Goal: Task Accomplishment & Management: Use online tool/utility

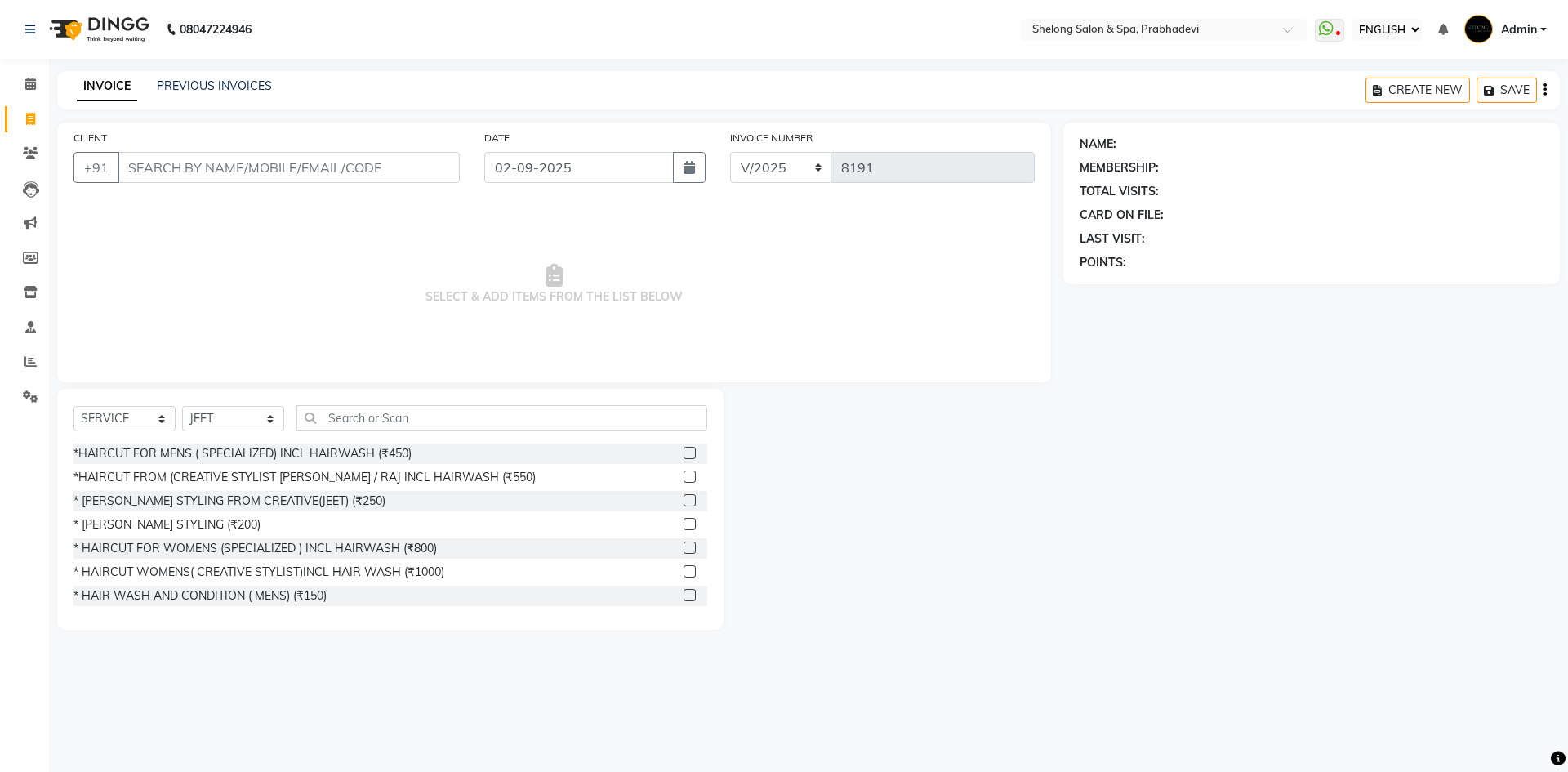
select select "ec"
select select "service"
select select "16092"
click at [1177, 360] on div "NAME: MEMBERSHIP: TOTAL VISITS: CARD ON FILE: LAST VISIT: POINTS:" at bounding box center [1317, 376] width 509 height 508
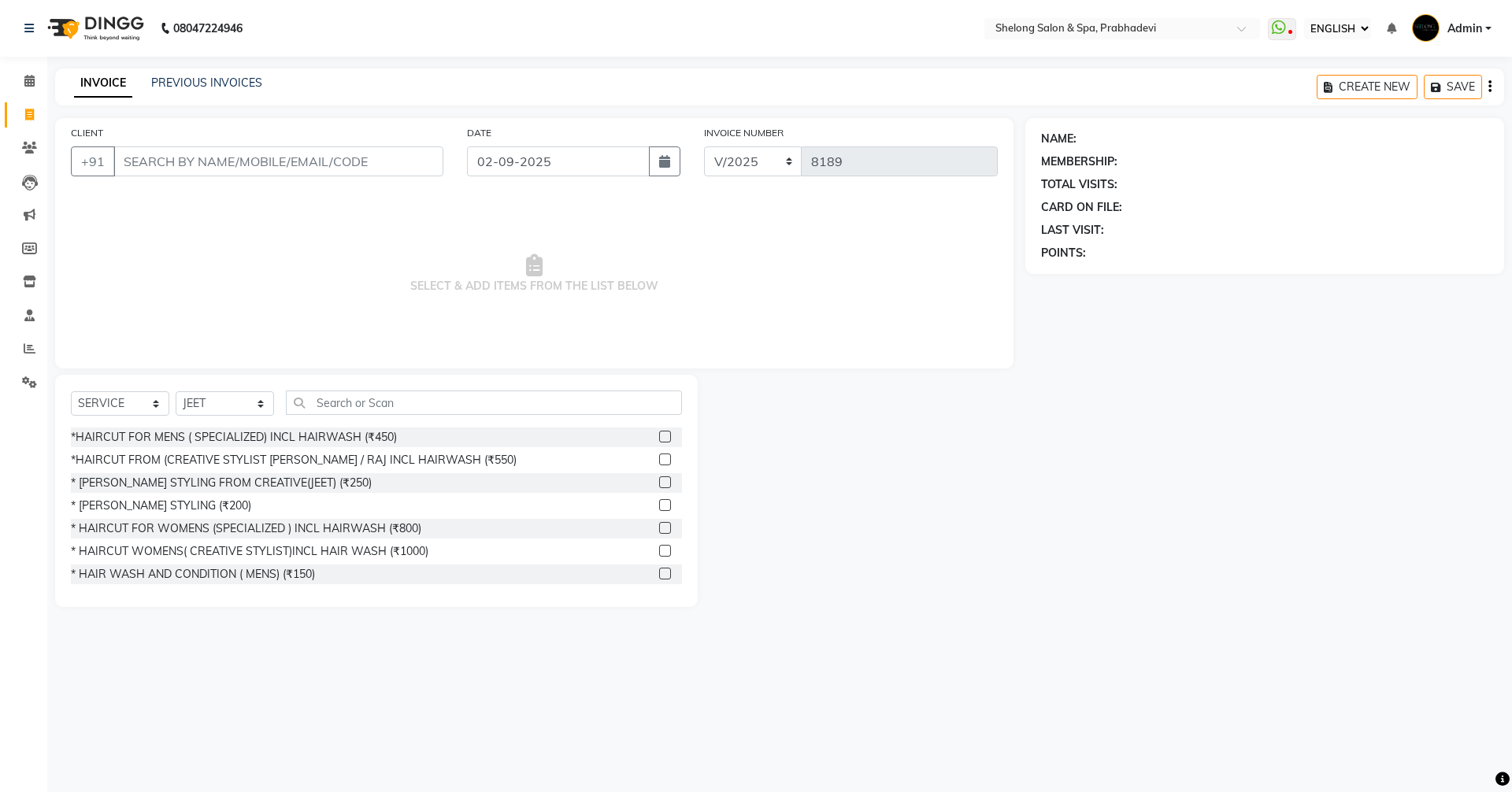
select select "ec"
select select "service"
select select "16092"
click at [338, 310] on span "SELECT & ADD ITEMS FROM THE LIST BELOW" at bounding box center [534, 273] width 927 height 157
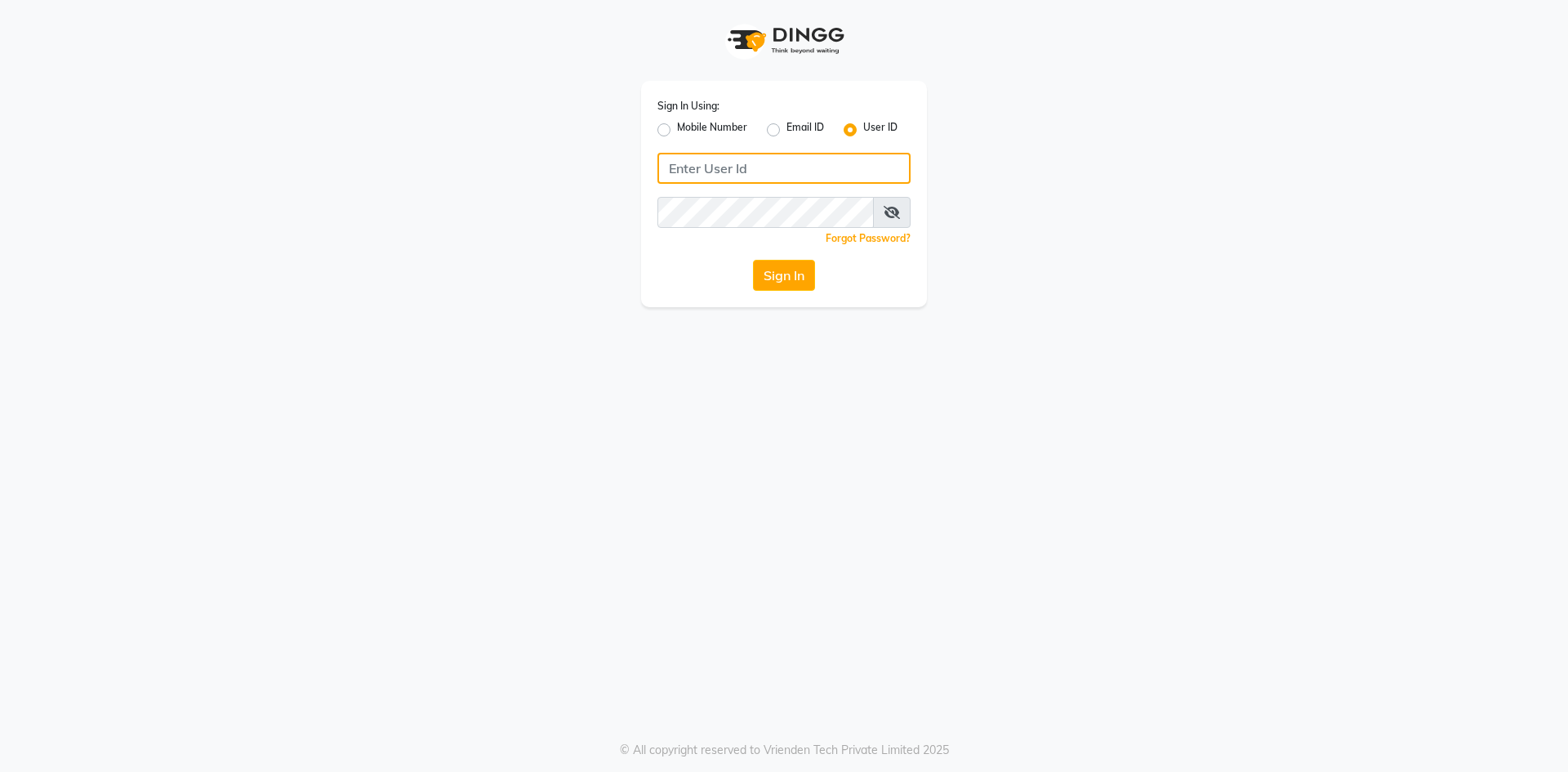
type input "[PERSON_NAME]"
click at [782, 281] on button "Sign In" at bounding box center [784, 275] width 62 height 31
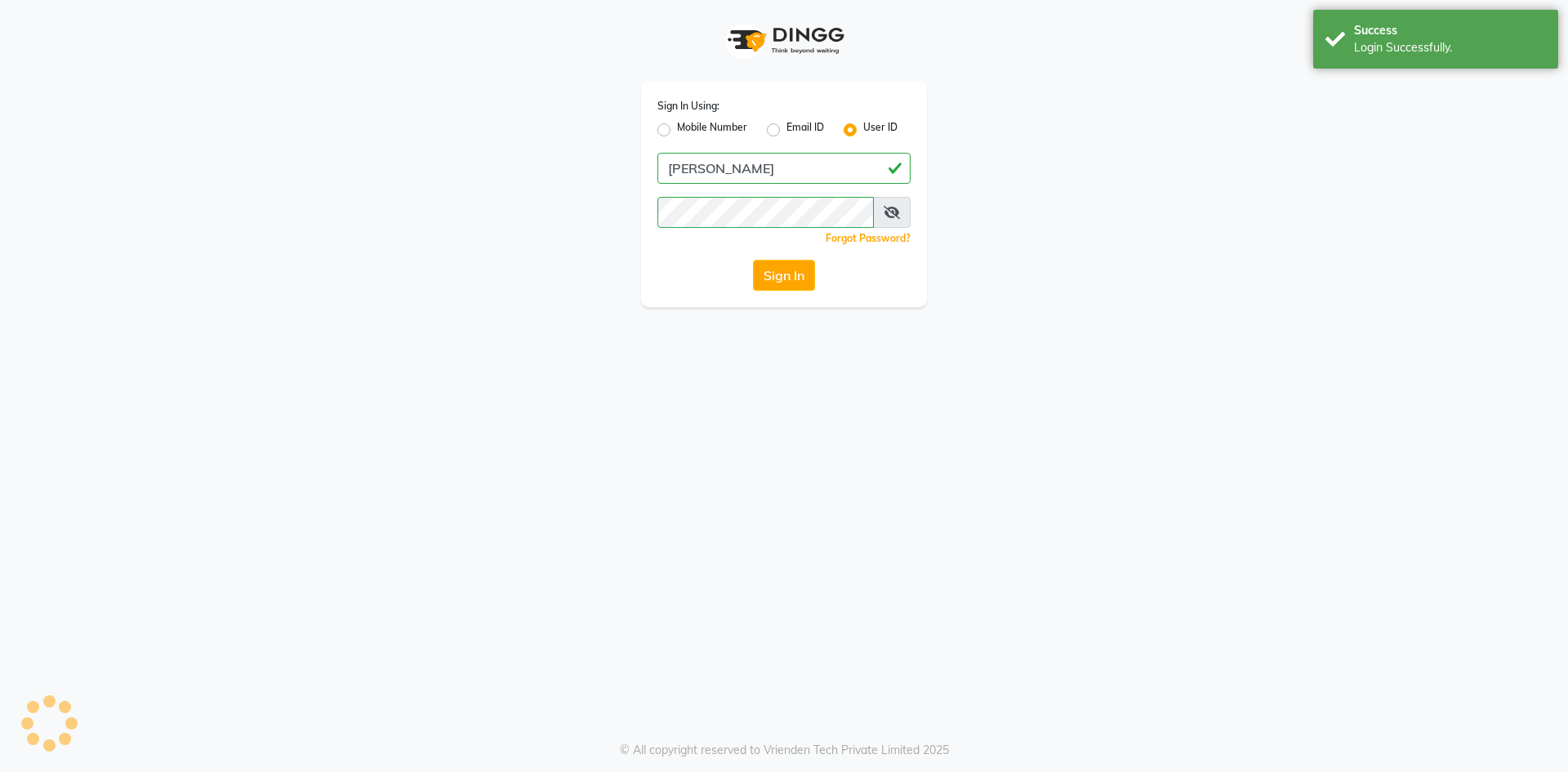
select select "service"
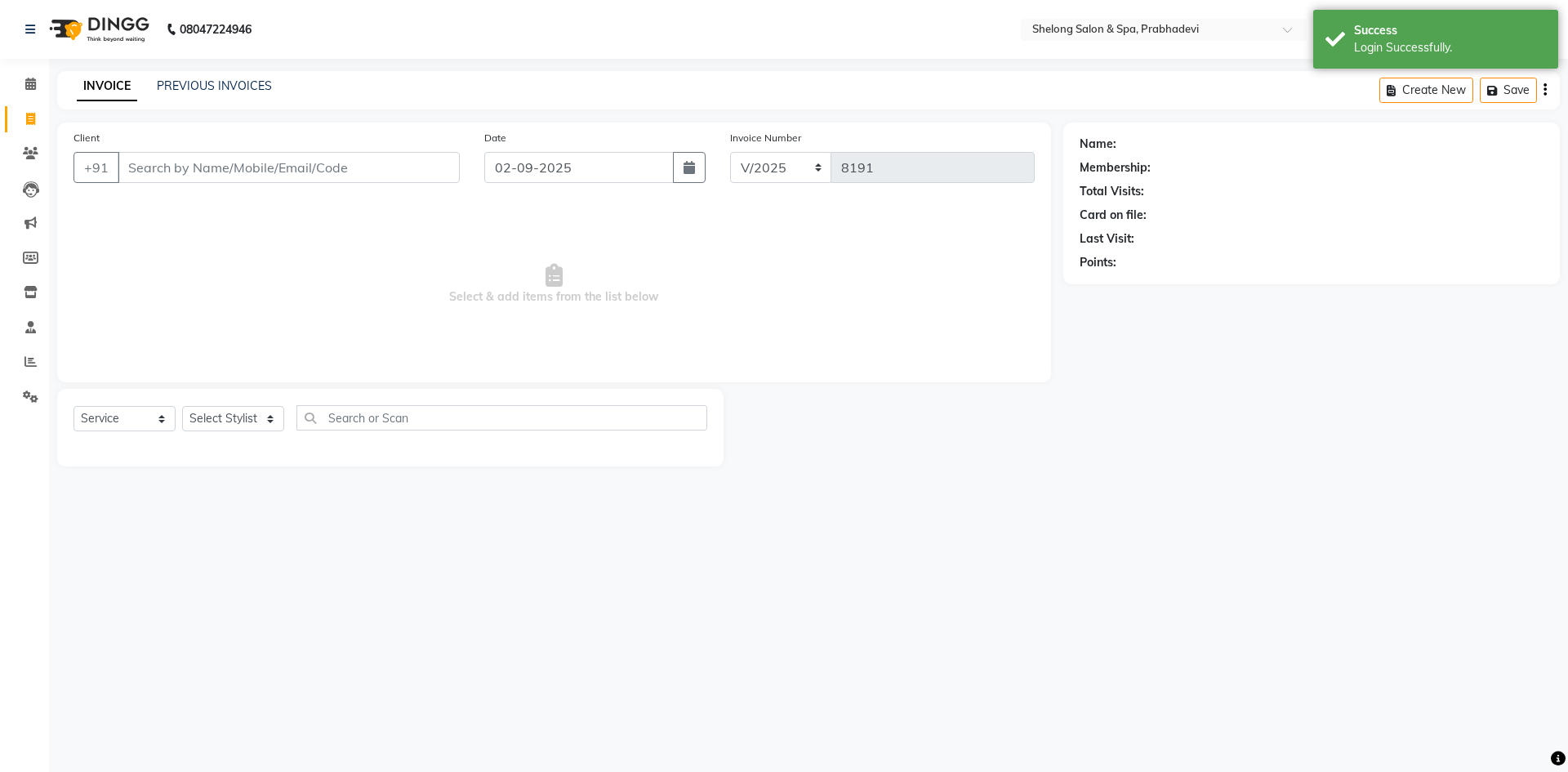
select select "16092"
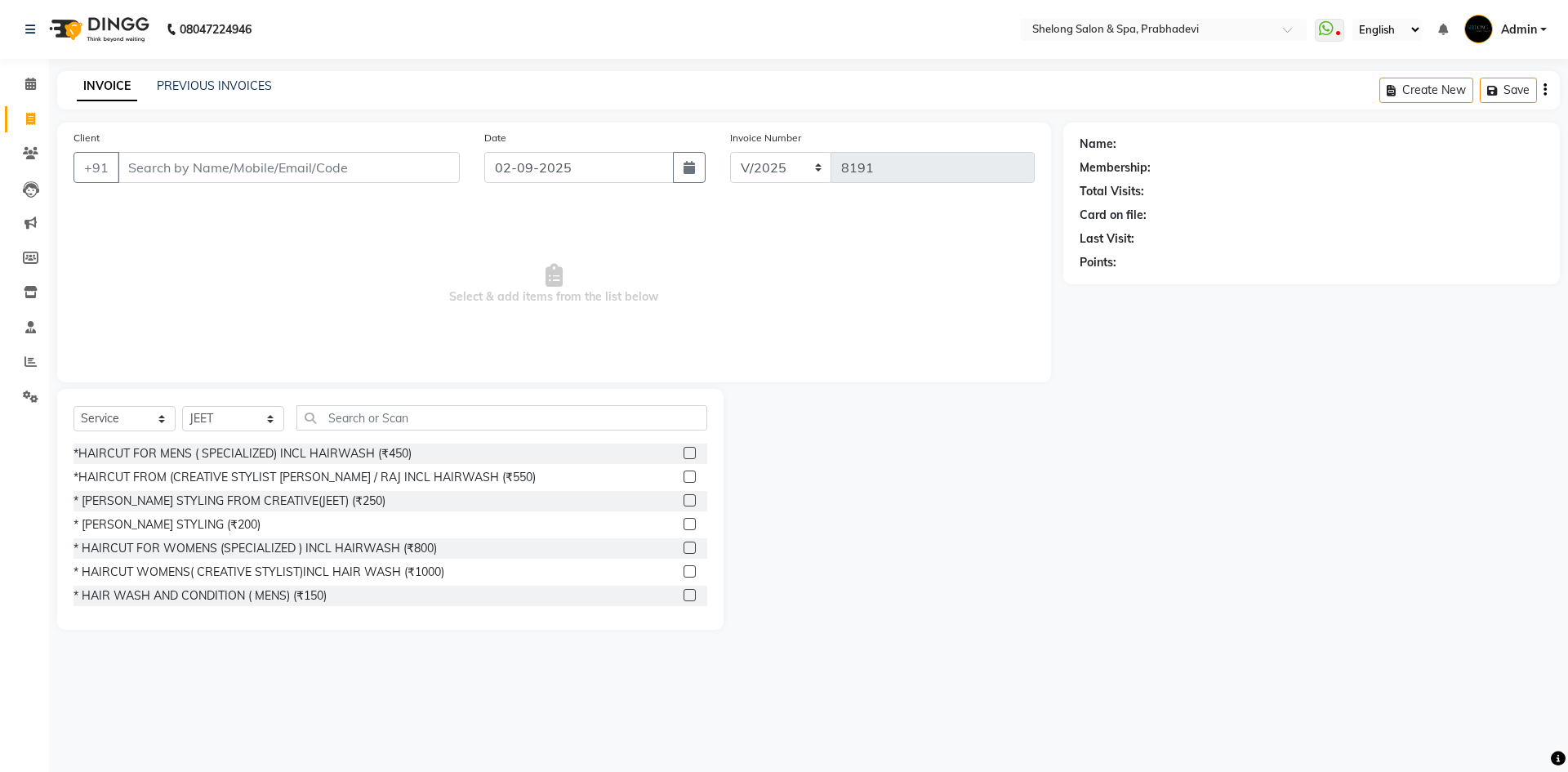
click at [399, 260] on span "Select & add items from the list below" at bounding box center [554, 284] width 961 height 163
click at [164, 263] on span "Select & add items from the list below" at bounding box center [554, 284] width 961 height 163
